Goal: Information Seeking & Learning: Learn about a topic

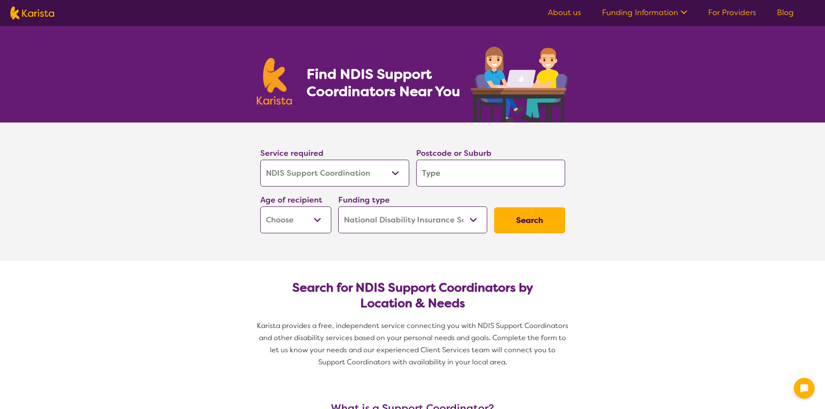
select select "NDIS Support Coordination"
select select "NDIS"
select select "NDIS Support Coordination"
select select "NDIS"
click at [448, 175] on input "search" at bounding box center [490, 173] width 149 height 27
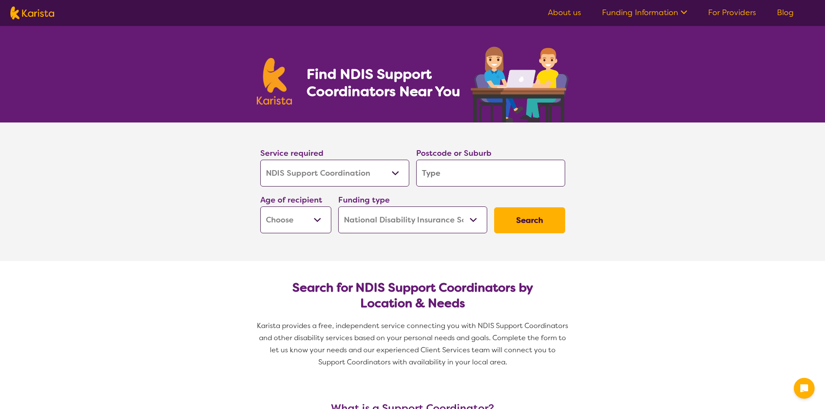
type input "5"
type input "52"
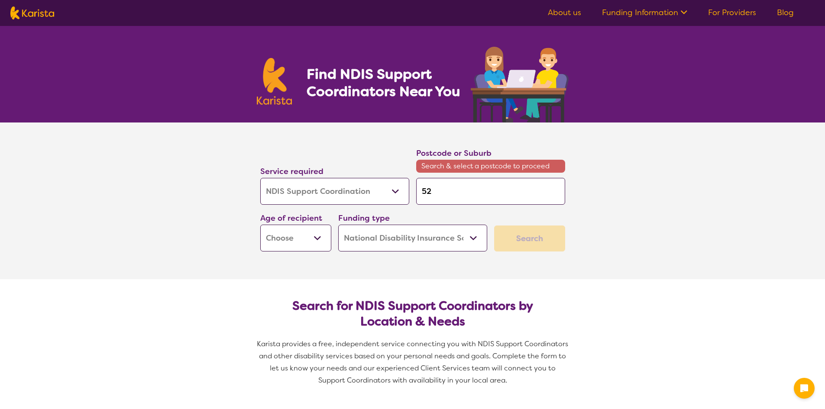
type input "525"
type input "5251"
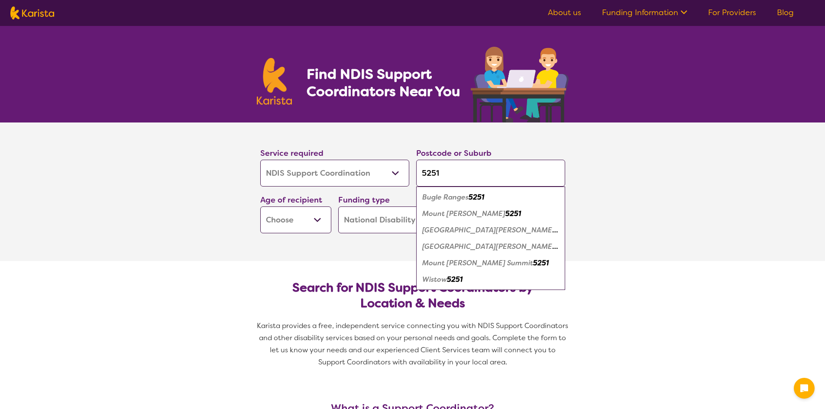
click at [459, 214] on em "Mount [PERSON_NAME]" at bounding box center [463, 213] width 83 height 9
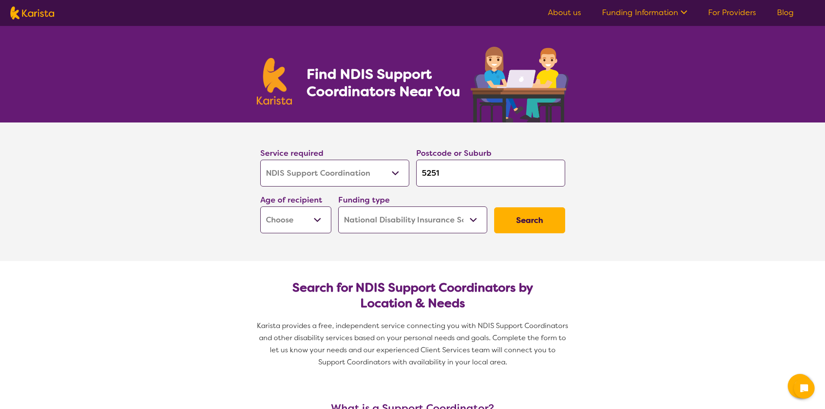
drag, startPoint x: 447, startPoint y: 174, endPoint x: 404, endPoint y: 172, distance: 42.9
click at [404, 172] on div "Service required Allied Health Assistant Assessment ([MEDICAL_DATA] or [MEDICAL…" at bounding box center [413, 190] width 312 height 94
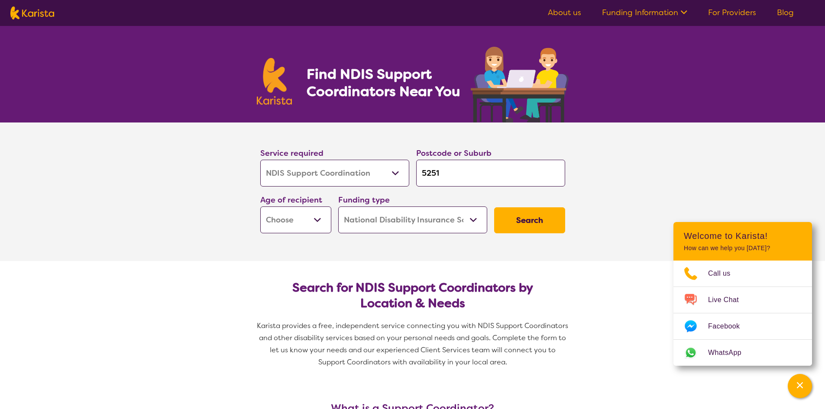
type input "A"
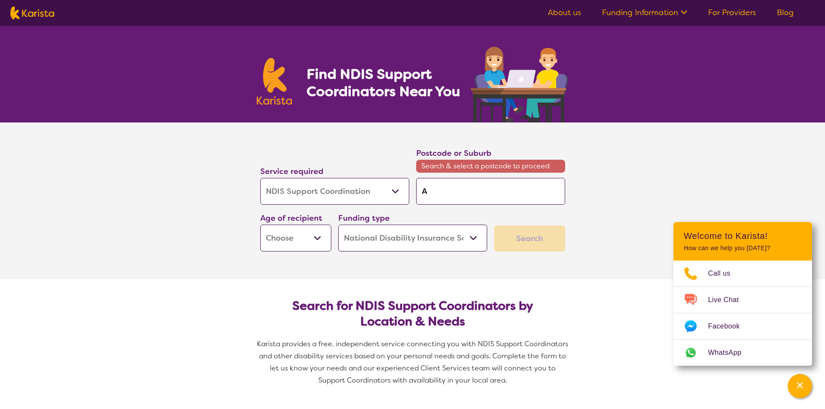
type input "Ad"
type input "Ade"
type input "Adea"
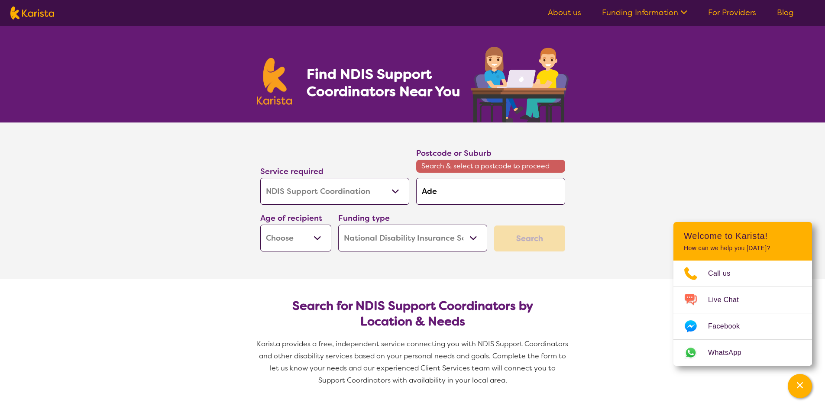
type input "Adea"
type input "Adeal"
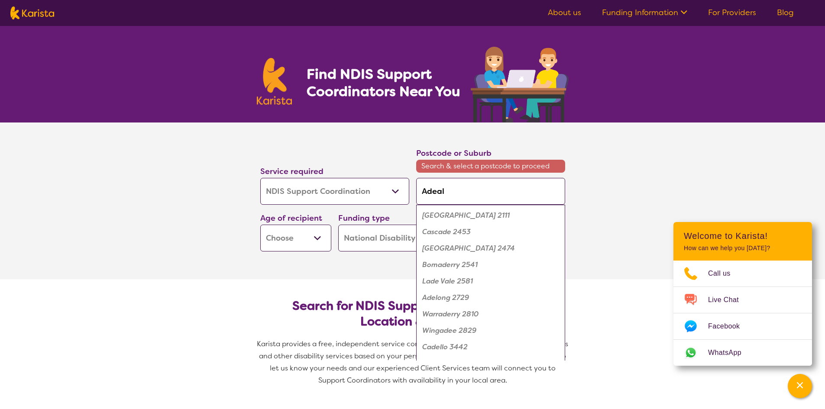
type input "Adeali"
type input "Adealid"
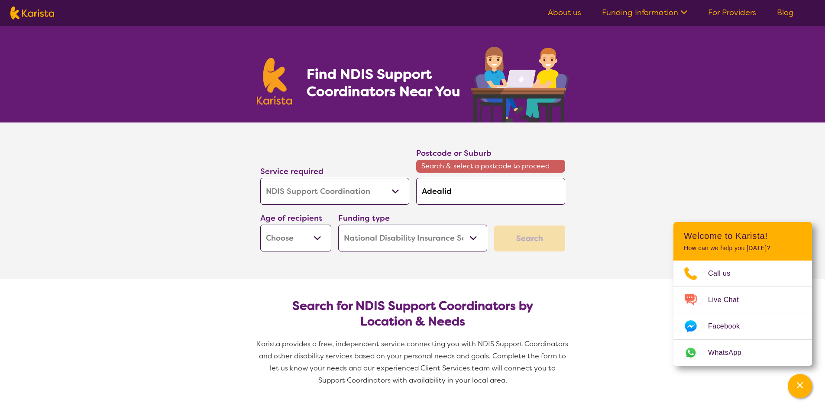
type input "Adealide"
type input "Adealide H"
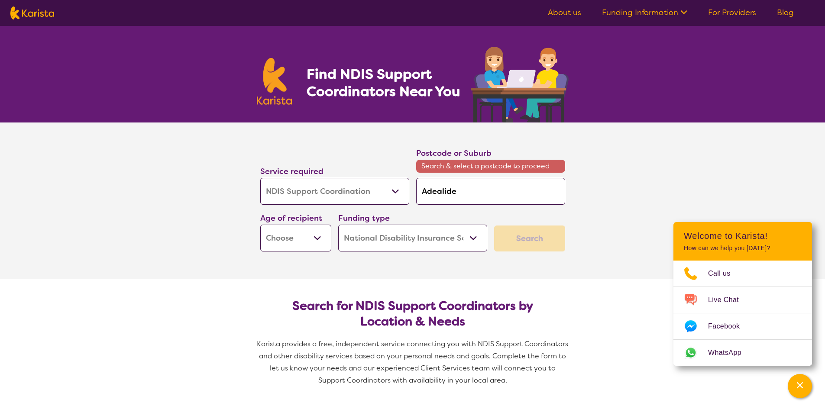
type input "Adealide H"
type input "Adealide Hi"
type input "Adealide H"
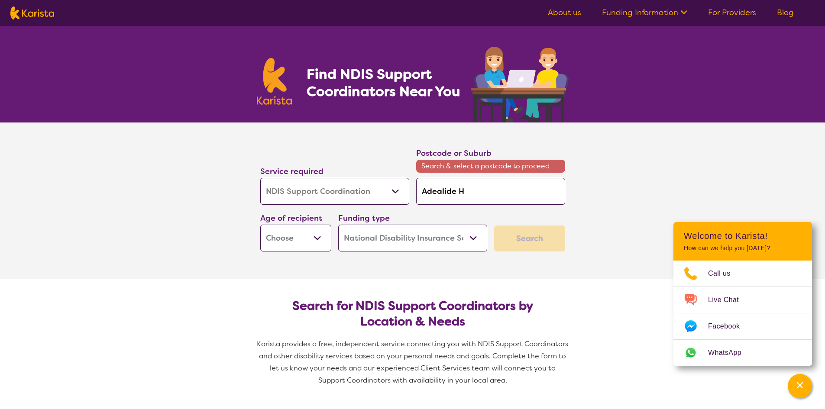
type input "Adealide"
type input "Adealid"
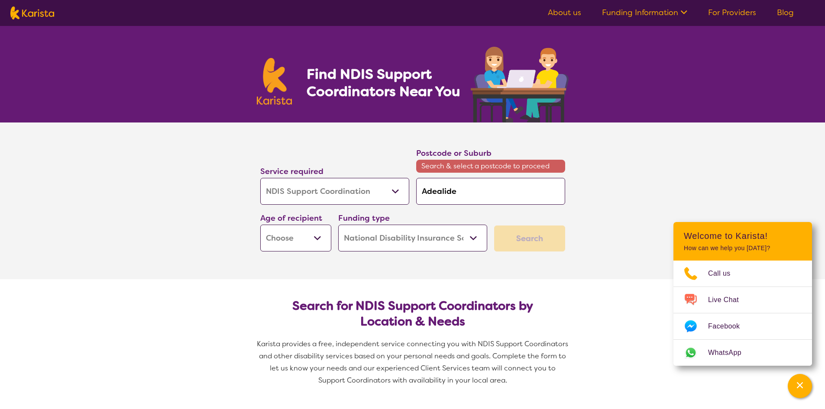
type input "Adealid"
type input "Adeali"
type input "Adeal"
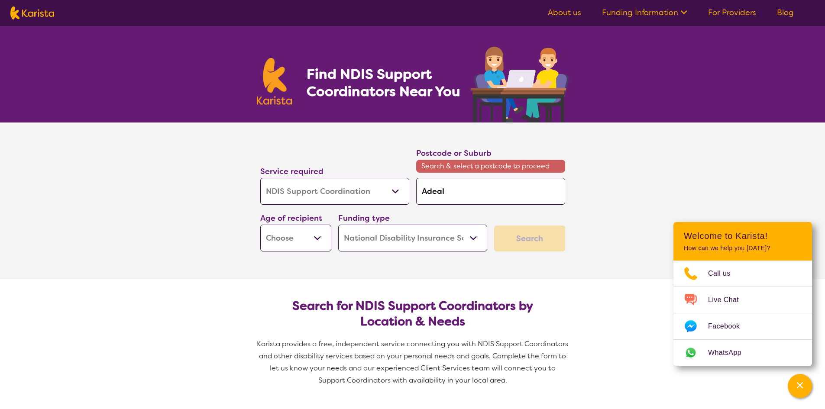
type input "Adea"
type input "Ade"
type input "Adel"
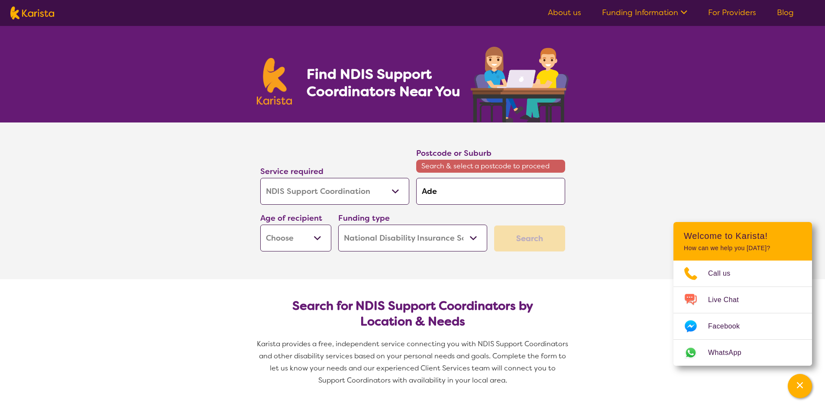
type input "Adel"
type input "[PERSON_NAME]"
type input "Adelai"
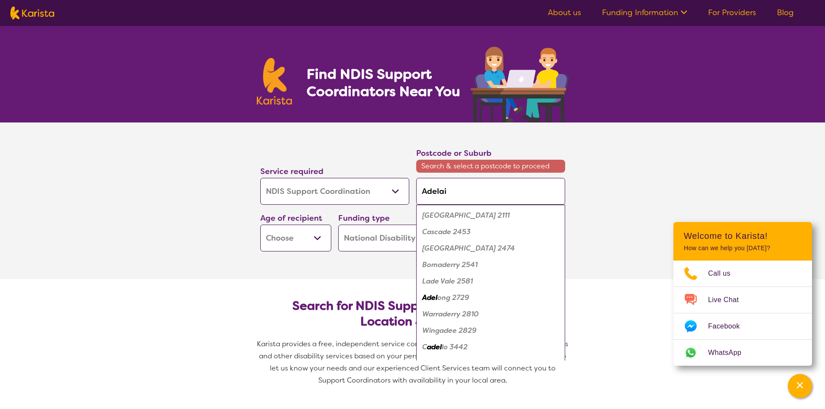
type input "Adelaid"
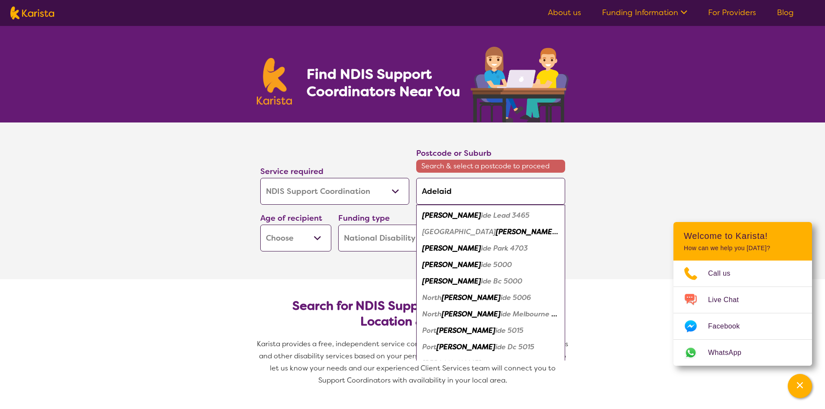
type input "[GEOGRAPHIC_DATA]"
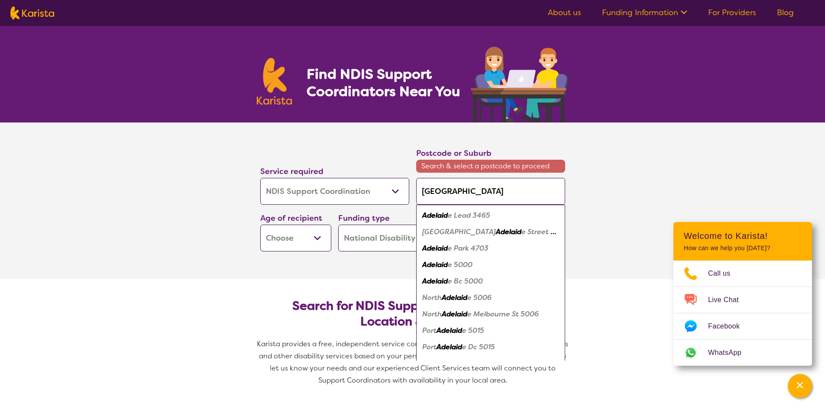
type input "Adelaide H"
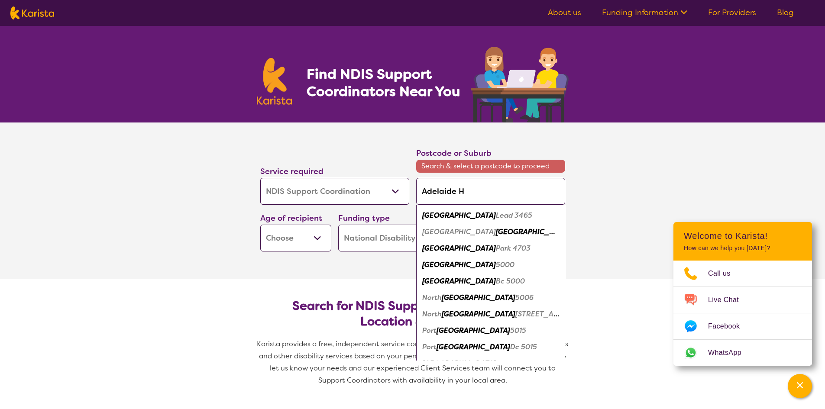
type input "Adelaide Hi"
type input "Adelaide Hil"
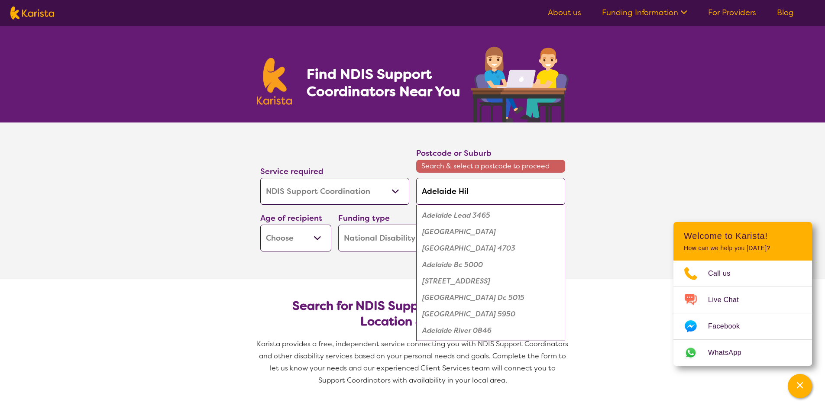
type input "[PERSON_NAME]"
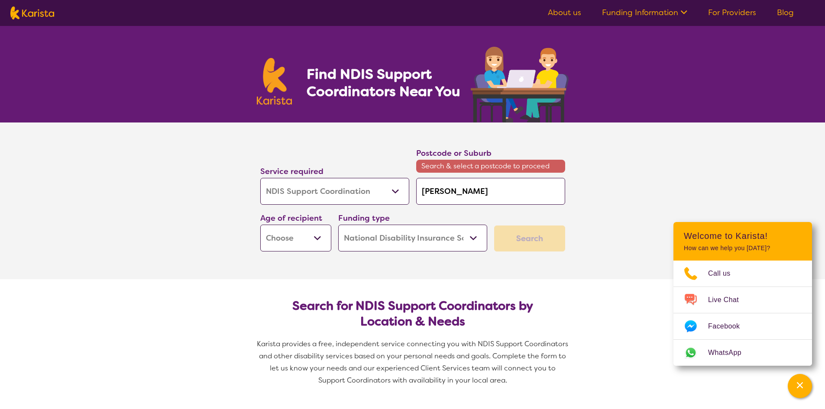
type input "[GEOGRAPHIC_DATA]"
click at [218, 237] on section "Service required Allied Health Assistant Assessment ([MEDICAL_DATA] or [MEDICAL…" at bounding box center [412, 201] width 825 height 157
click at [319, 235] on select "Early Childhood - 0 to 9 Child - 10 to 11 Adolescent - 12 to 17 Adult - 18 to 6…" at bounding box center [295, 238] width 71 height 27
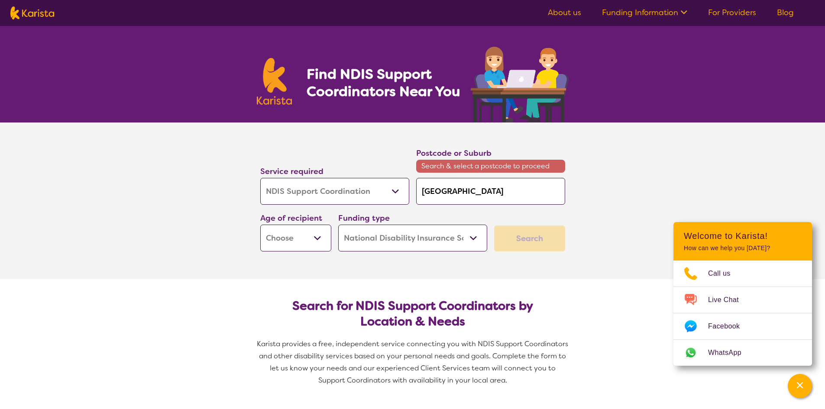
select select "AD"
click at [260, 225] on select "Early Childhood - 0 to 9 Child - 10 to 11 Adolescent - 12 to 17 Adult - 18 to 6…" at bounding box center [295, 238] width 71 height 27
select select "AD"
click at [614, 184] on section "Service required Allied Health Assistant Assessment ([MEDICAL_DATA] or [MEDICAL…" at bounding box center [412, 201] width 825 height 157
drag, startPoint x: 477, startPoint y: 189, endPoint x: 390, endPoint y: 190, distance: 87.5
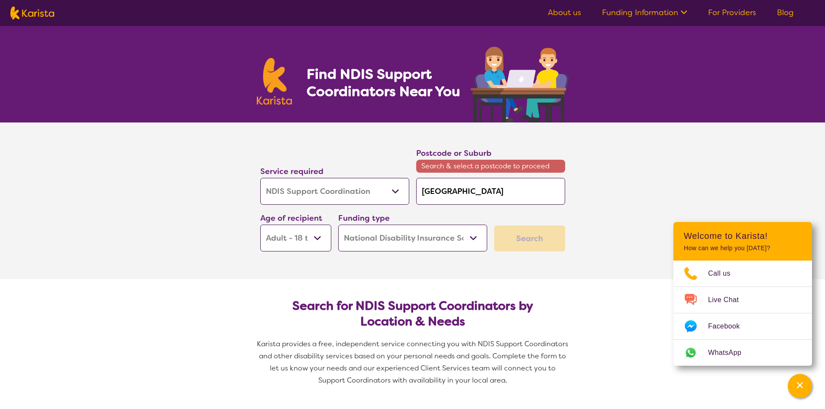
click at [390, 190] on div "Service required Allied Health Assistant Assessment ([MEDICAL_DATA] or [MEDICAL…" at bounding box center [413, 199] width 312 height 112
type input "5"
type input "52"
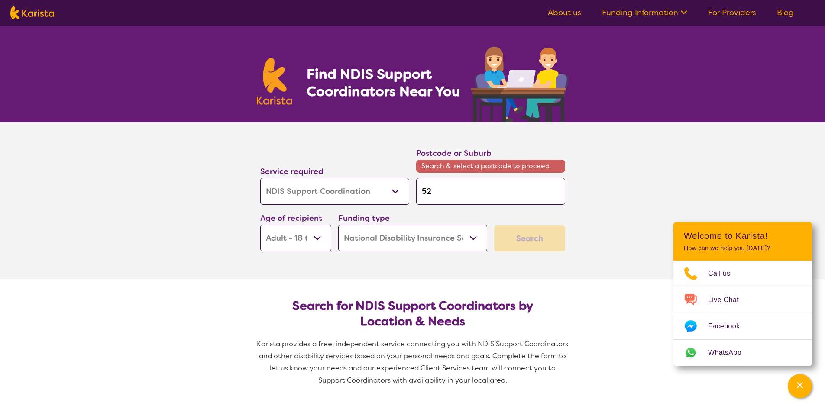
type input "525"
type input "5251"
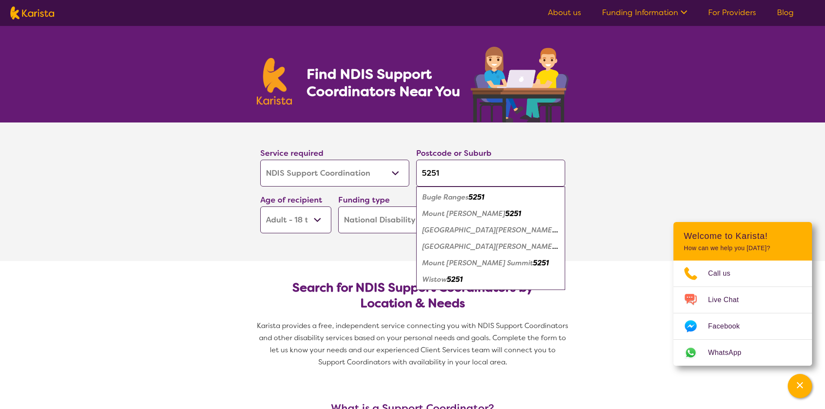
type input "5251"
click at [503, 213] on div "Mount [PERSON_NAME] 5251" at bounding box center [491, 214] width 140 height 16
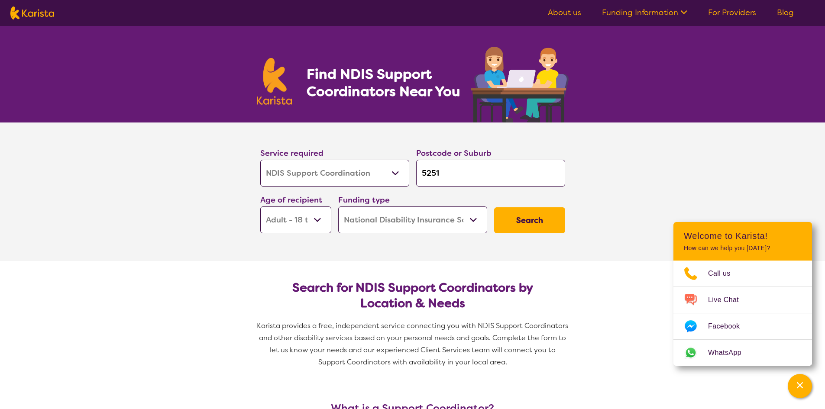
click at [551, 221] on button "Search" at bounding box center [529, 220] width 71 height 26
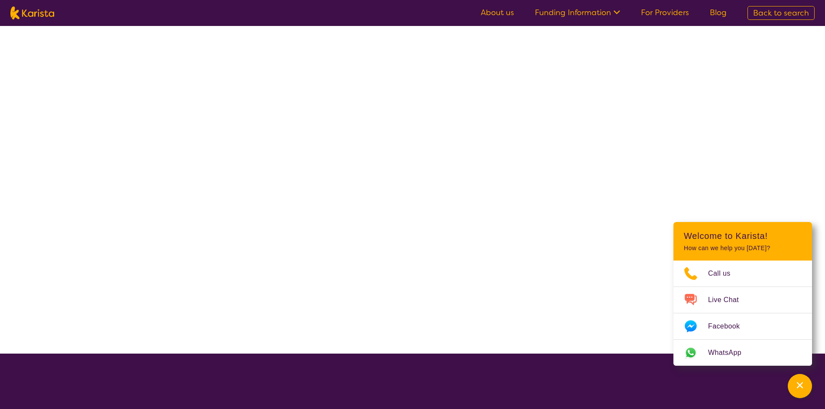
select select "NDIS Support Coordination"
select select "AD"
select select "NDIS"
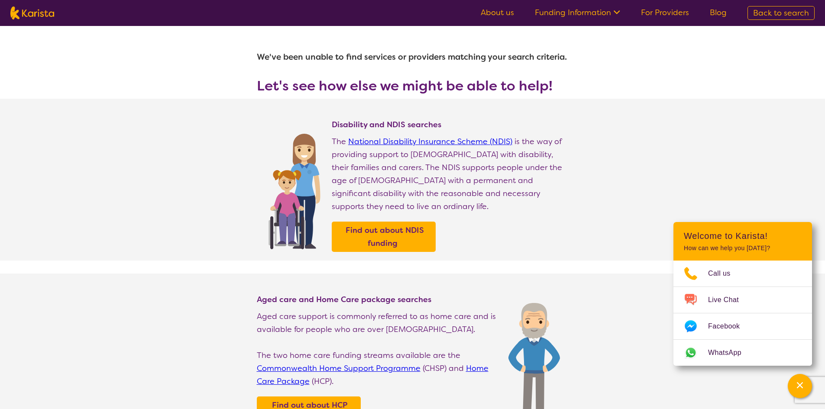
select select "NDIS Support Coordination"
select select "AD"
select select "NDIS"
select select "NDIS Support Coordination"
select select "AD"
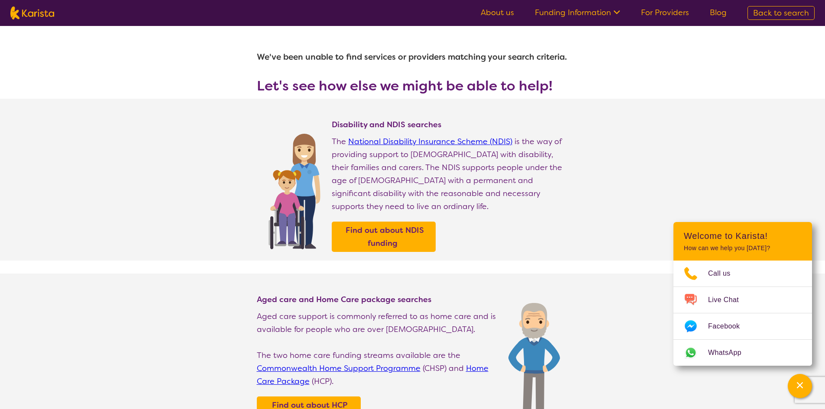
select select "NDIS"
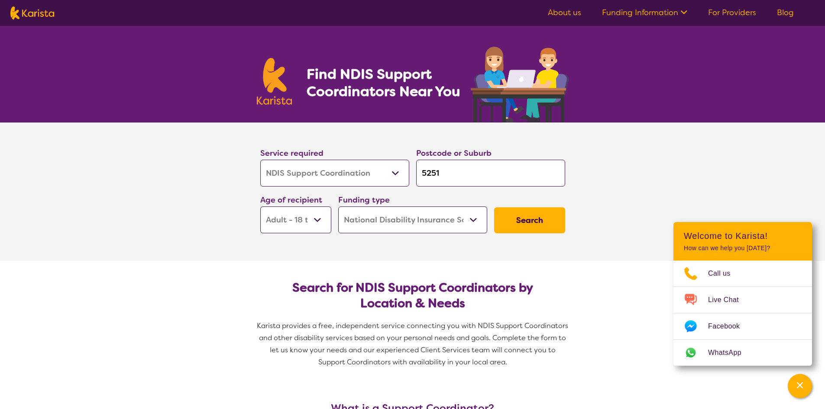
click at [396, 176] on select "Allied Health Assistant Assessment ([MEDICAL_DATA] or [MEDICAL_DATA]) Behaviour…" at bounding box center [334, 173] width 149 height 27
click at [139, 200] on section "Service required Allied Health Assistant Assessment ([MEDICAL_DATA] or [MEDICAL…" at bounding box center [412, 192] width 825 height 139
drag, startPoint x: 451, startPoint y: 176, endPoint x: 373, endPoint y: 173, distance: 78.0
click at [374, 173] on div "Service required Allied Health Assistant Assessment ([MEDICAL_DATA] or [MEDICAL…" at bounding box center [413, 190] width 312 height 94
type input "5"
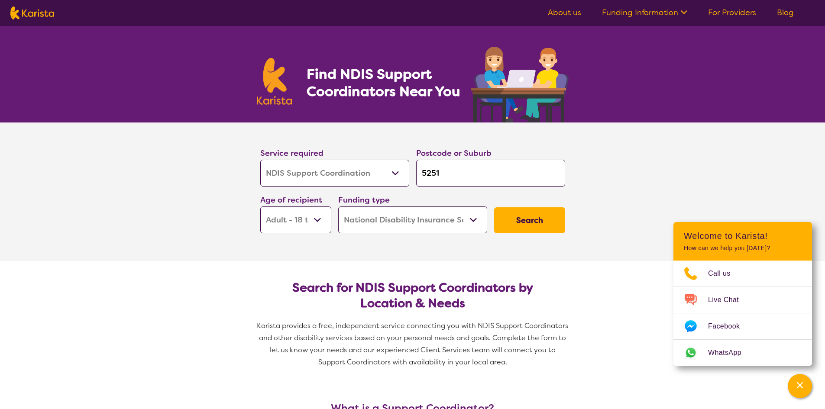
type input "5"
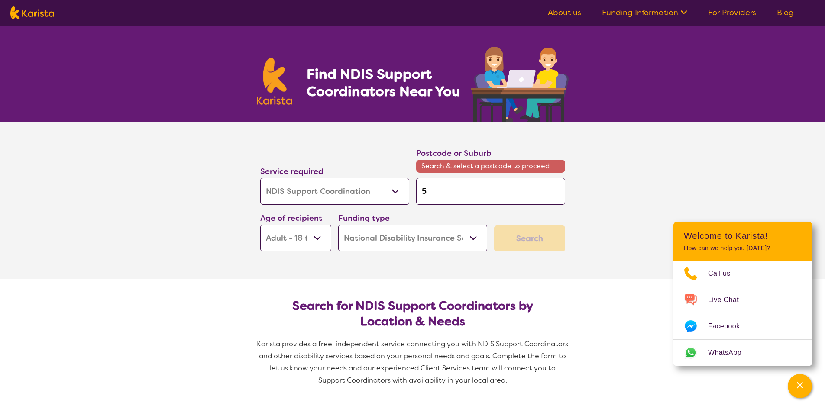
type input "50"
type input "500"
type input "5000"
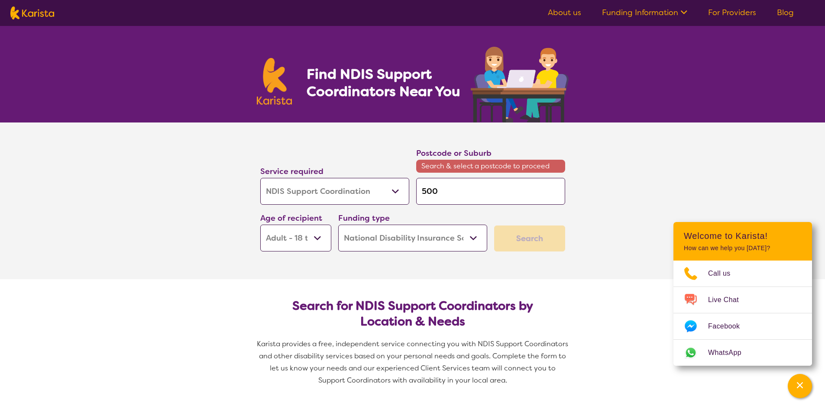
type input "5000"
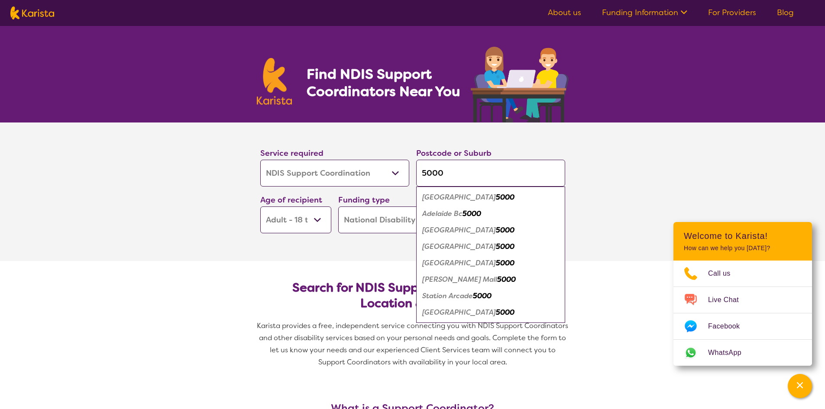
type input "5000"
click at [496, 195] on em "5000" at bounding box center [505, 197] width 19 height 9
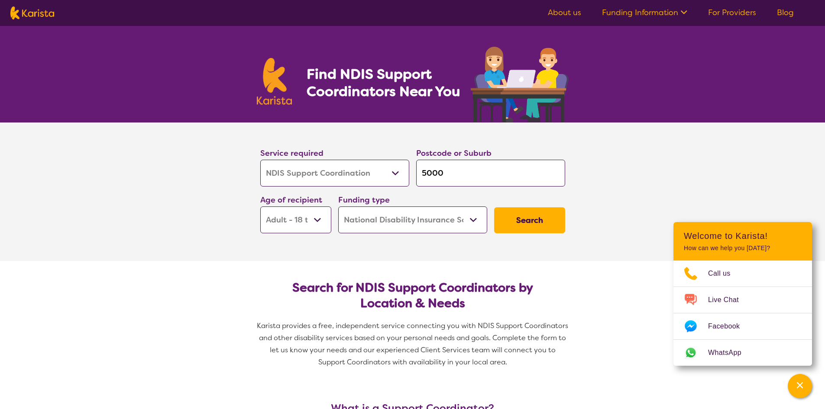
click at [537, 218] on button "Search" at bounding box center [529, 220] width 71 height 26
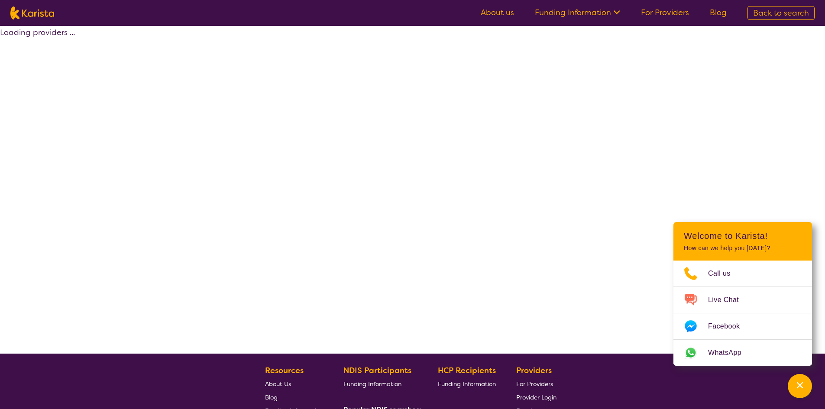
select select "by_score"
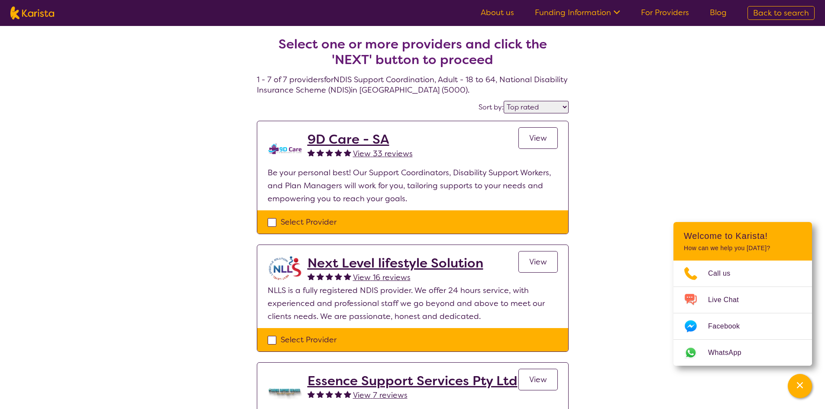
select select "NDIS Support Coordination"
select select "AD"
select select "NDIS"
select select "NDIS Support Coordination"
select select "AD"
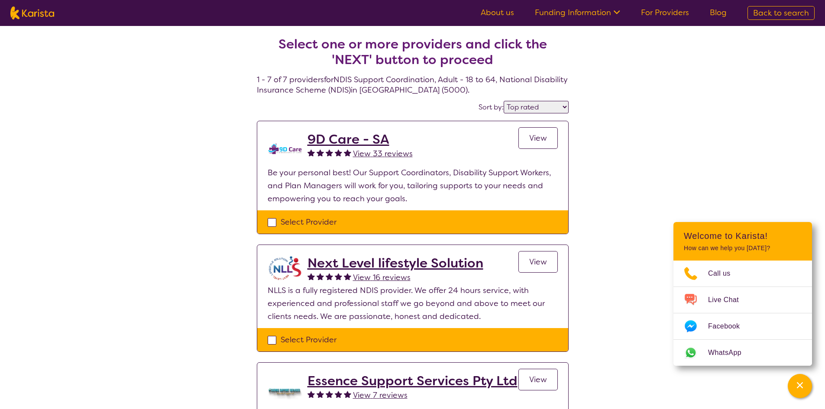
select select "NDIS"
